Goal: Task Accomplishment & Management: Complete application form

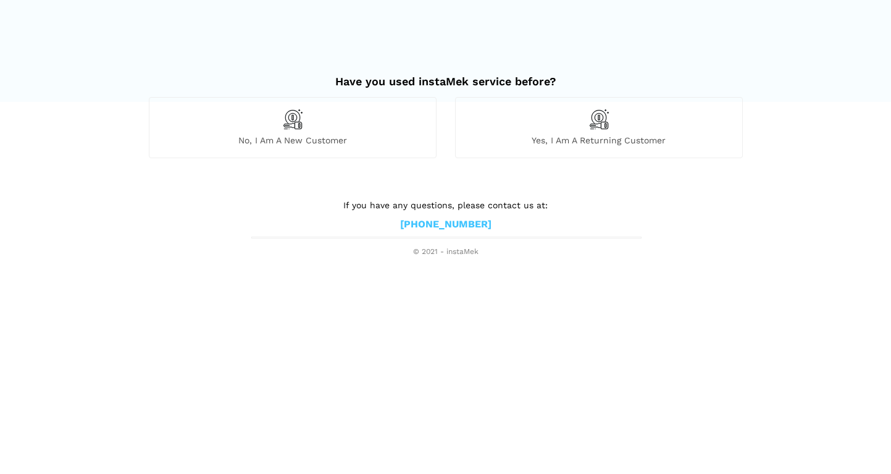
click at [317, 124] on div "No, I am a new customer" at bounding box center [293, 127] width 288 height 61
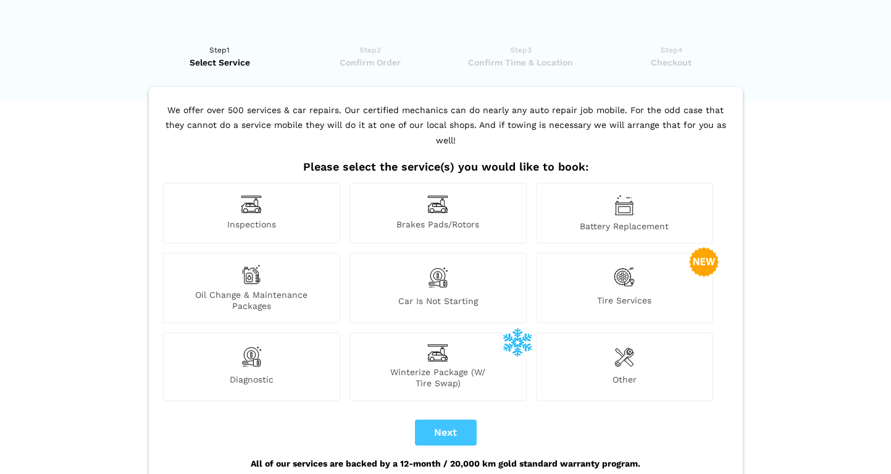
click at [245, 197] on img at bounding box center [251, 204] width 21 height 19
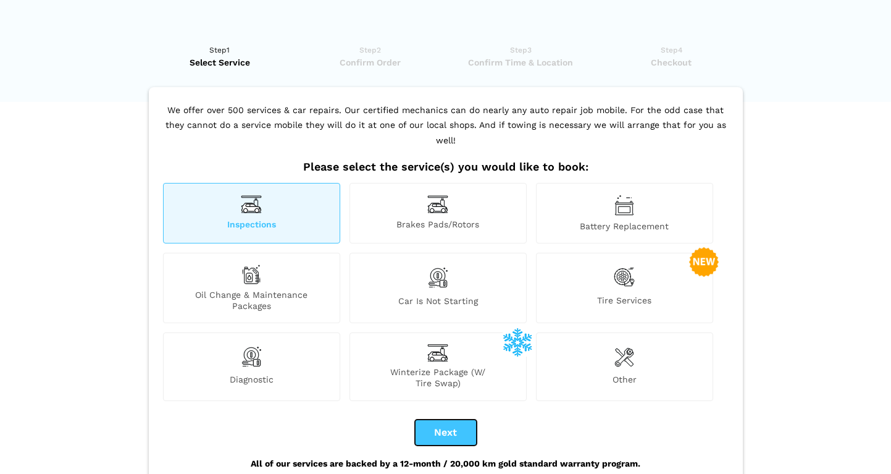
click at [444, 420] on button "Next" at bounding box center [446, 432] width 62 height 26
checkbox input "true"
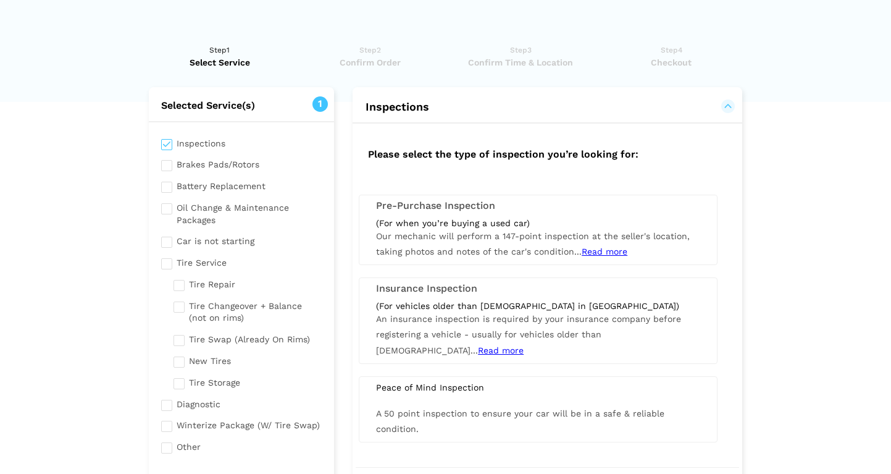
click at [599, 252] on span "Read more" at bounding box center [605, 251] width 46 height 10
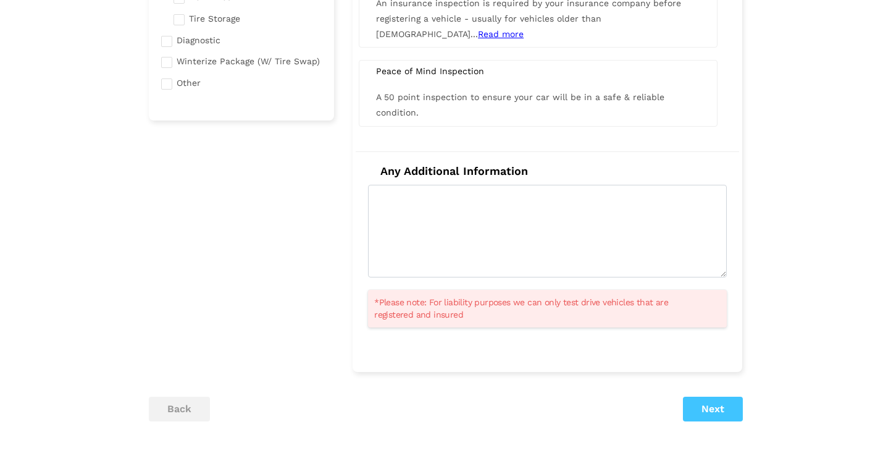
scroll to position [384, 0]
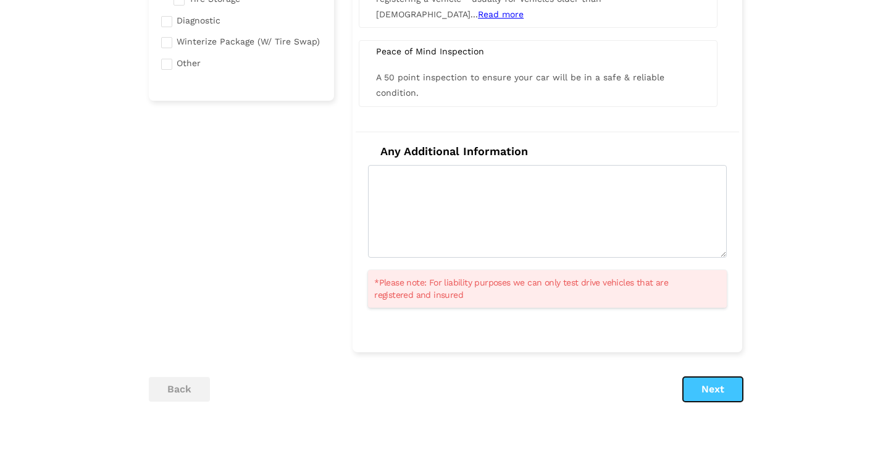
click at [708, 392] on button "Next" at bounding box center [713, 389] width 60 height 25
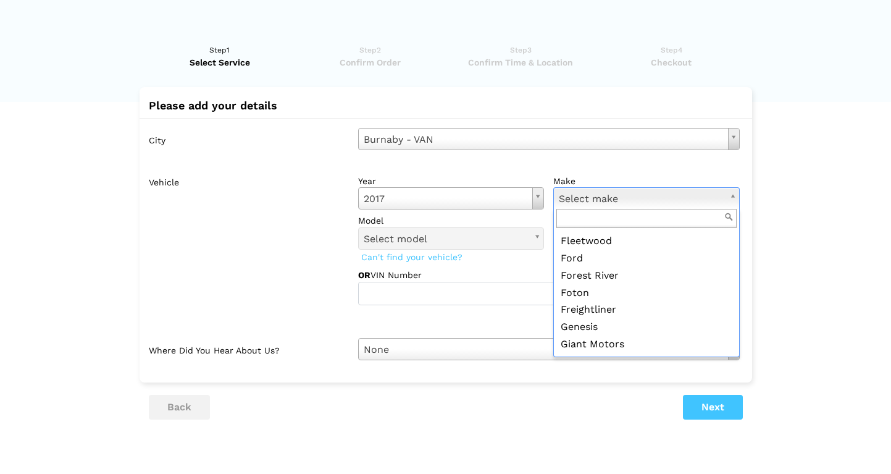
scroll to position [526, 0]
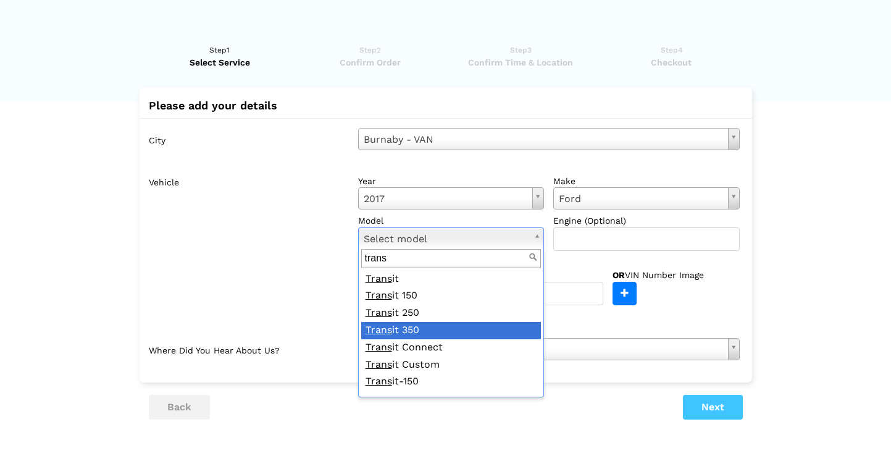
type input "trans"
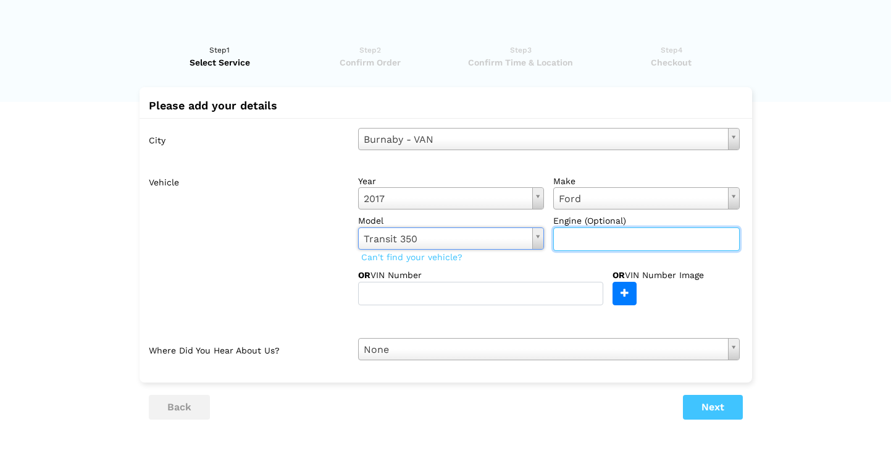
click at [584, 237] on input "text" at bounding box center [646, 238] width 187 height 23
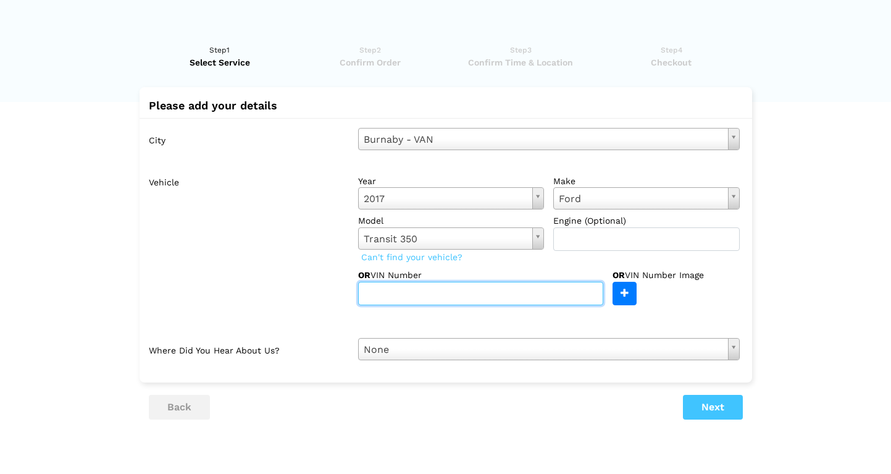
click at [515, 292] on input "text" at bounding box center [480, 293] width 245 height 23
drag, startPoint x: 450, startPoint y: 293, endPoint x: 343, endPoint y: 284, distance: 107.3
click at [343, 284] on div "Vehicle year [DATE] Select year [DATE] 2025 2024 2023 2022 2021 2020 2019 2018 …" at bounding box center [449, 237] width 600 height 135
paste input "U4XG1HKA58868"
type input "[US_VEHICLE_IDENTIFICATION_NUMBER]"
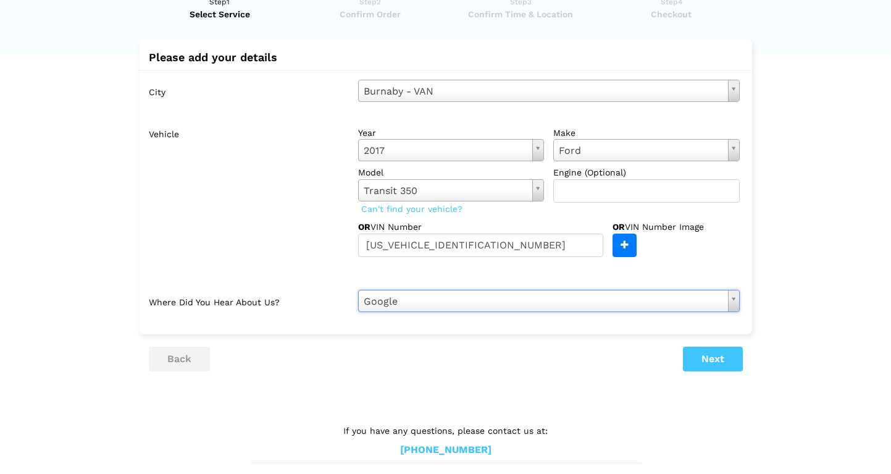
scroll to position [57, 0]
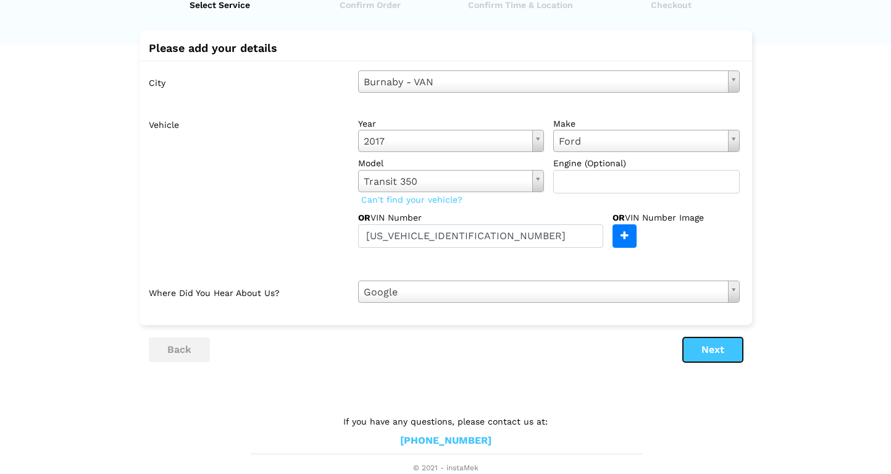
click at [726, 350] on button "Next" at bounding box center [713, 349] width 60 height 25
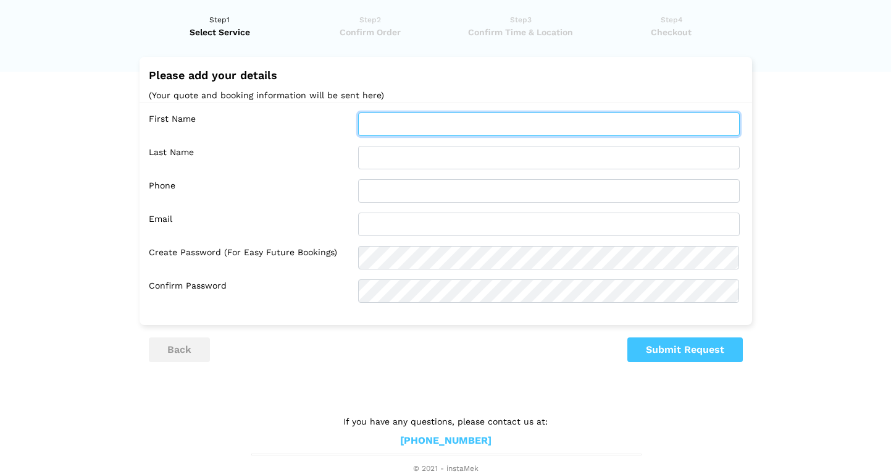
click at [421, 126] on input "text" at bounding box center [549, 123] width 382 height 23
type input "Phil"
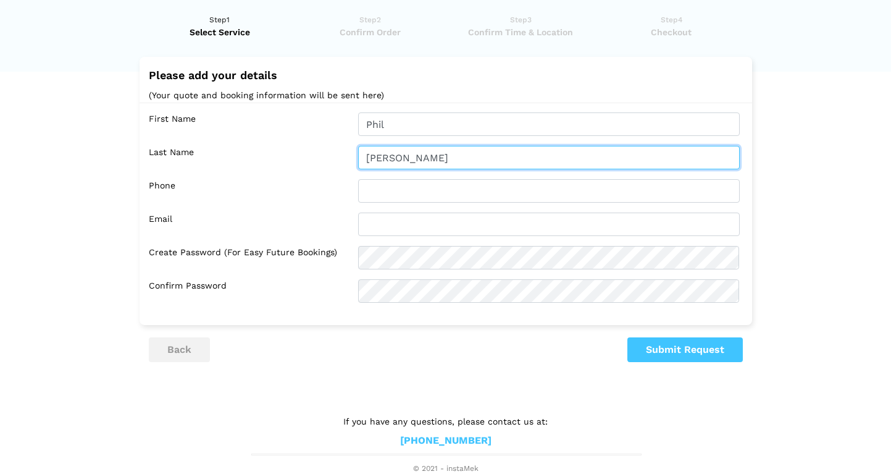
type input "[PERSON_NAME]"
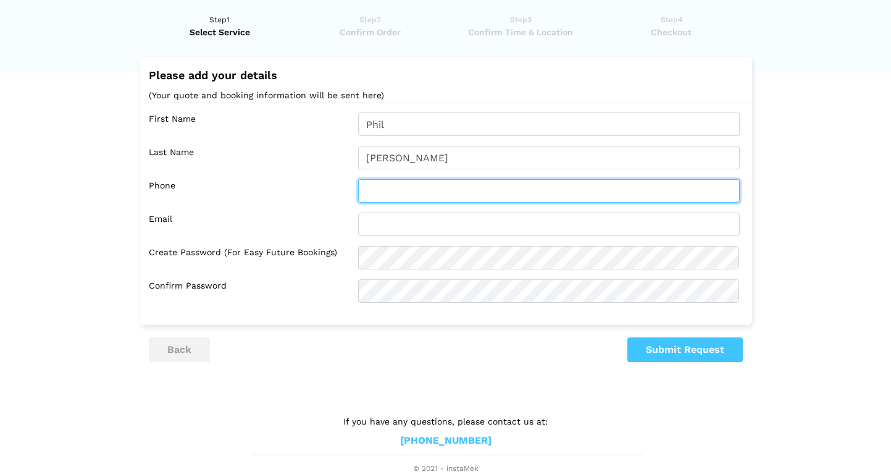
click at [385, 188] on input "text" at bounding box center [549, 190] width 382 height 23
type input "[PHONE_NUMBER]"
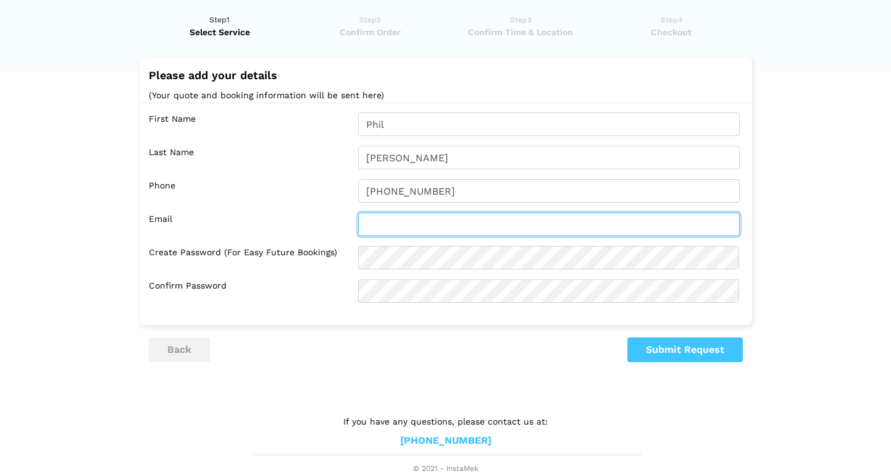
click at [395, 227] on input "text" at bounding box center [549, 223] width 382 height 23
type input "[EMAIL_ADDRESS][DOMAIN_NAME]"
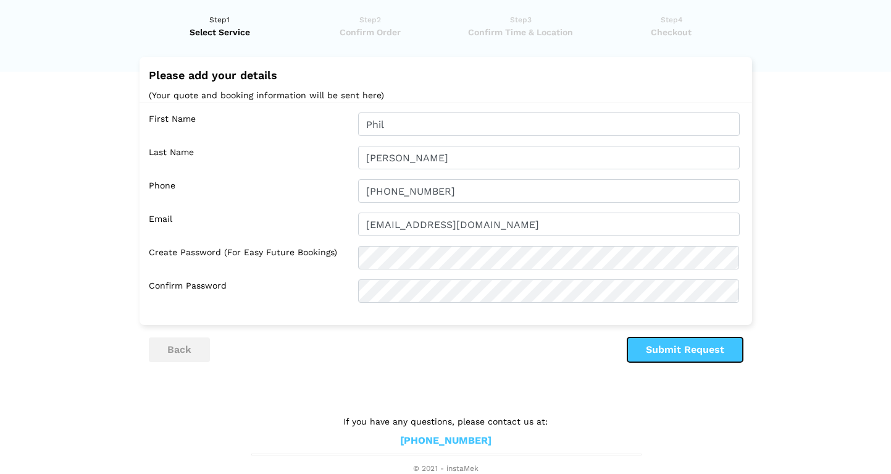
click at [692, 352] on button "Submit Request" at bounding box center [686, 349] width 116 height 25
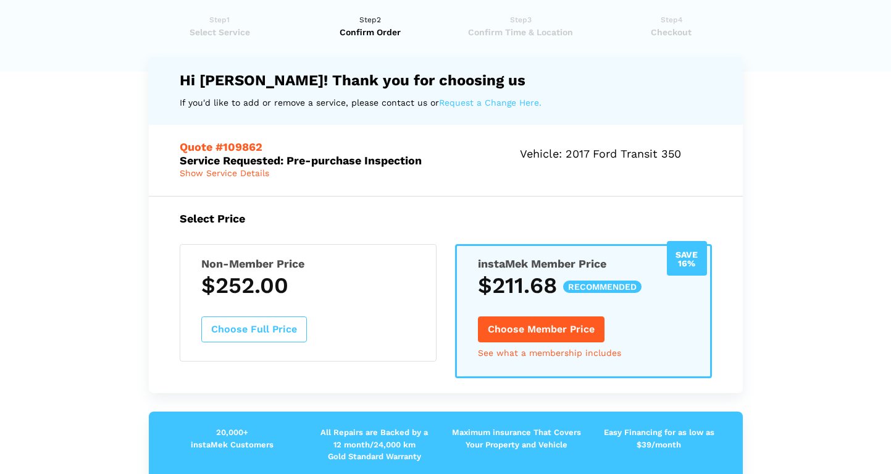
click at [254, 174] on span "Show Service Details" at bounding box center [225, 173] width 90 height 10
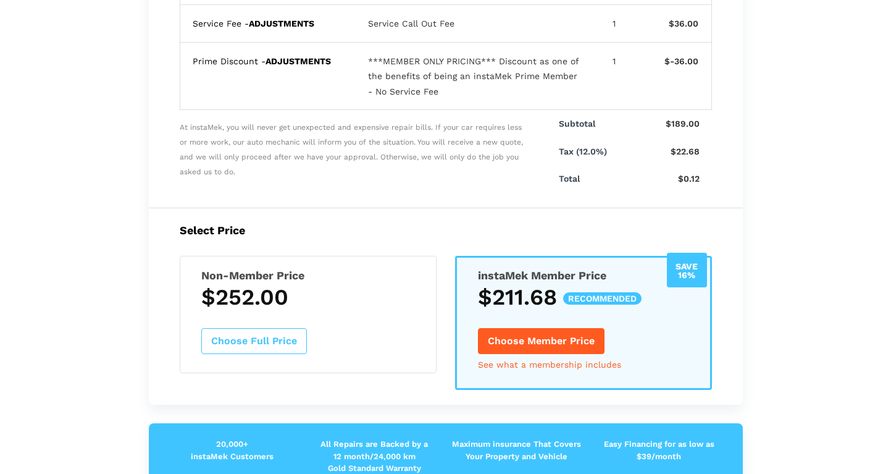
scroll to position [434, 0]
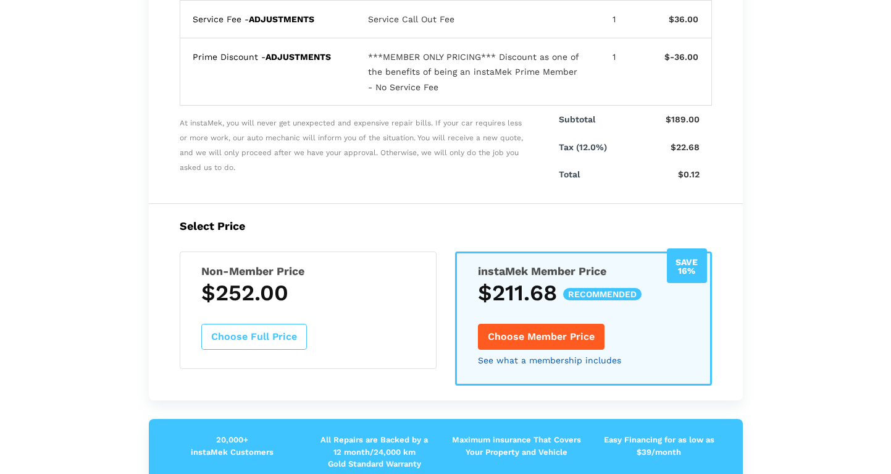
click at [526, 359] on link "See what a membership includes" at bounding box center [549, 360] width 143 height 9
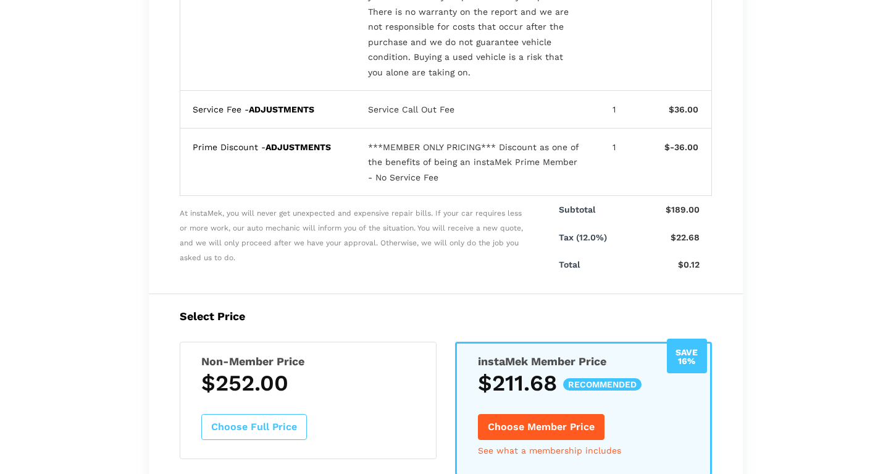
scroll to position [372, 0]
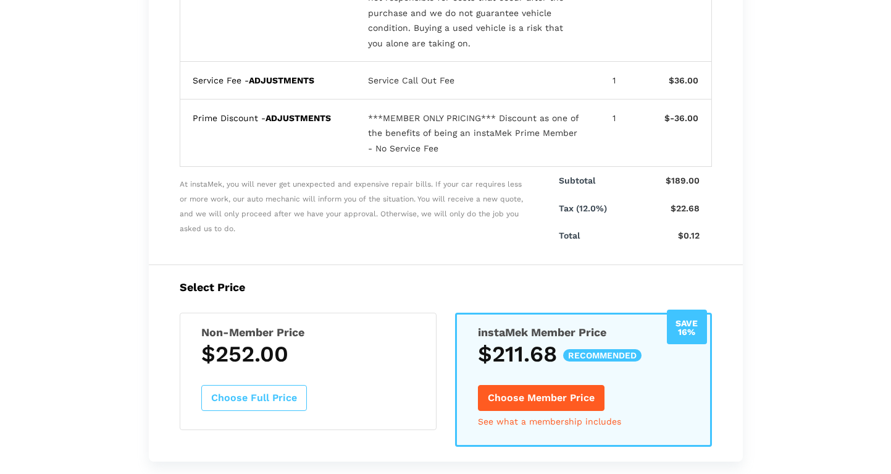
click at [347, 348] on h3 "$252.00" at bounding box center [308, 354] width 214 height 26
click at [274, 396] on button "Choose Full Price" at bounding box center [254, 398] width 106 height 26
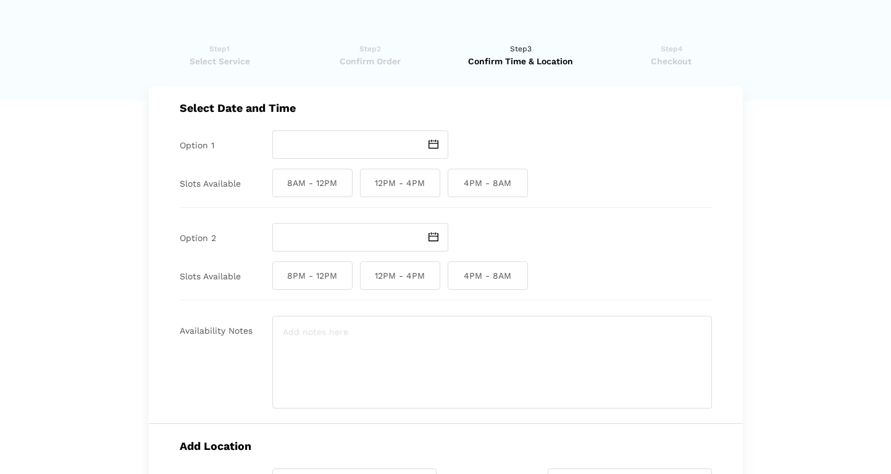
scroll to position [0, 0]
